Goal: Task Accomplishment & Management: Manage account settings

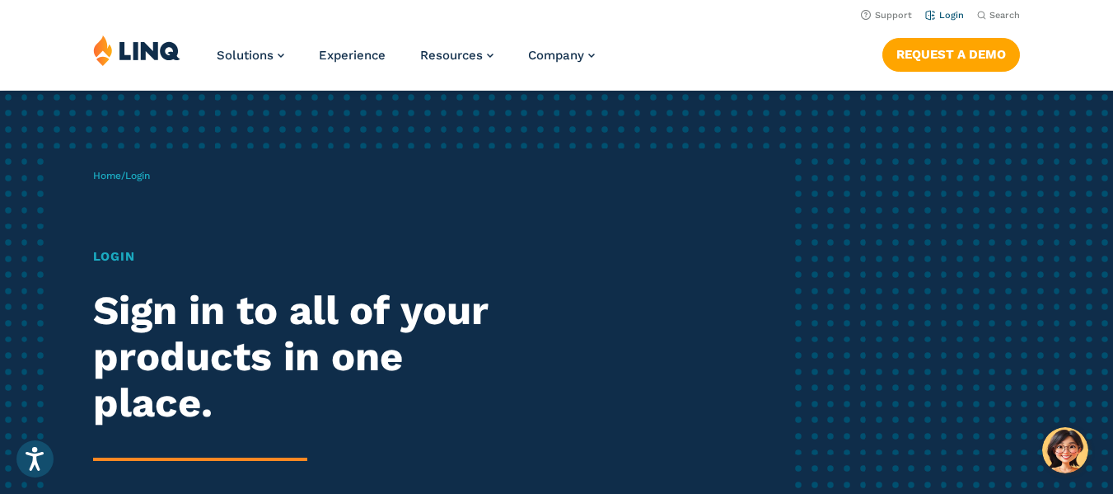
click at [954, 12] on link "Login" at bounding box center [944, 15] width 39 height 11
click at [112, 253] on h1 "Login" at bounding box center [307, 256] width 429 height 19
click at [146, 174] on span "Login" at bounding box center [137, 176] width 25 height 12
